Goal: Use online tool/utility: Use online tool/utility

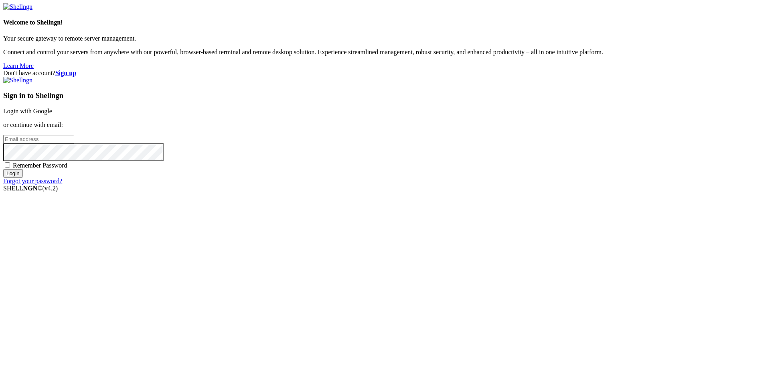
click at [52, 114] on link "Login with Google" at bounding box center [27, 111] width 49 height 7
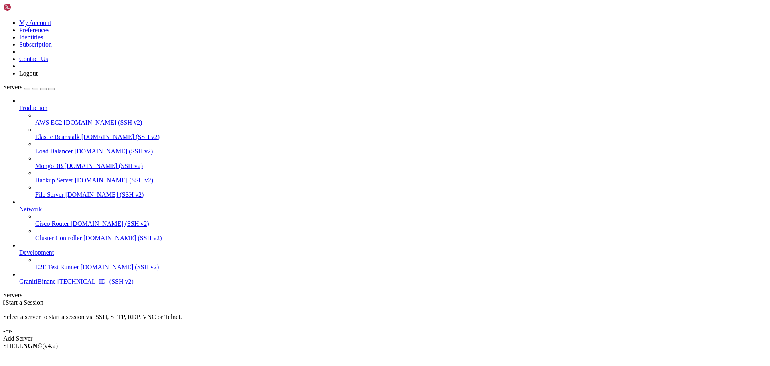
click at [37, 285] on span "GranitiBinanc" at bounding box center [37, 281] width 37 height 7
click at [57, 285] on span "[TECHNICAL_ID] (SSH v2)" at bounding box center [95, 281] width 76 height 7
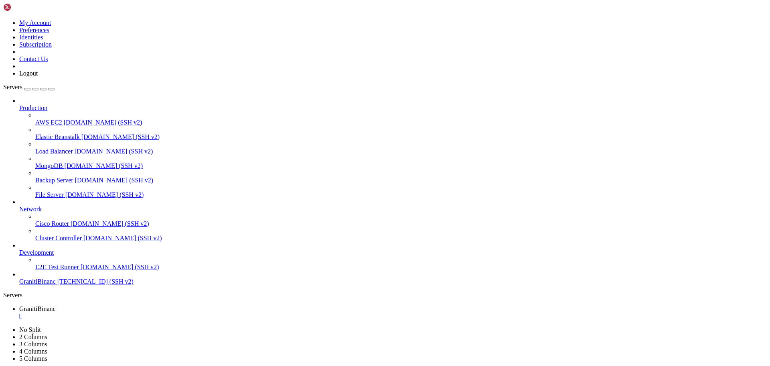
type input "/root"
click at [216, 327] on div "" at bounding box center [393, 330] width 748 height 7
click at [157, 312] on div "" at bounding box center [393, 315] width 748 height 7
